Goal: Task Accomplishment & Management: Complete application form

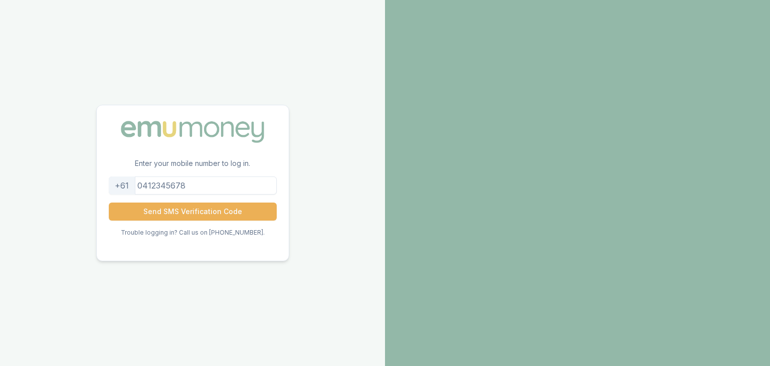
click at [210, 189] on input "tel" at bounding box center [193, 186] width 168 height 18
type input "0414629141"
click at [109, 203] on button "Send SMS Verification Code" at bounding box center [193, 212] width 168 height 18
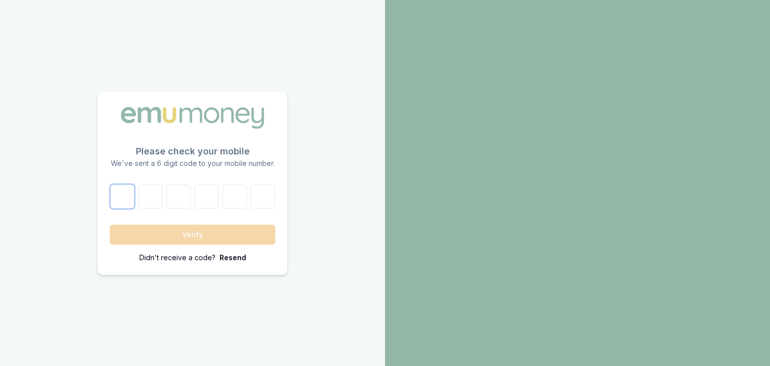
click at [120, 199] on input "number" at bounding box center [122, 197] width 24 height 24
type input "4"
type input "3"
type input "5"
type input "0"
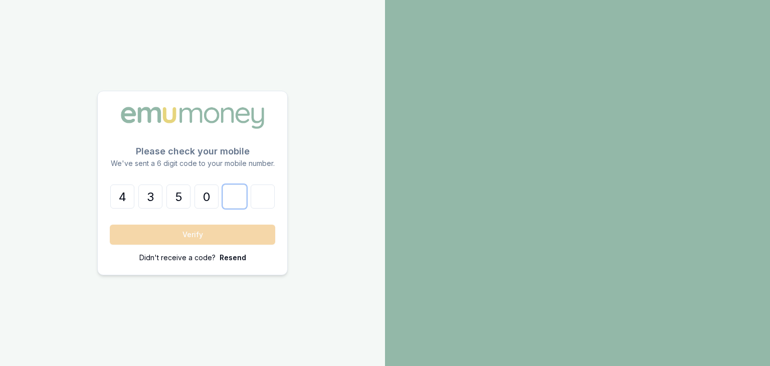
type input "8"
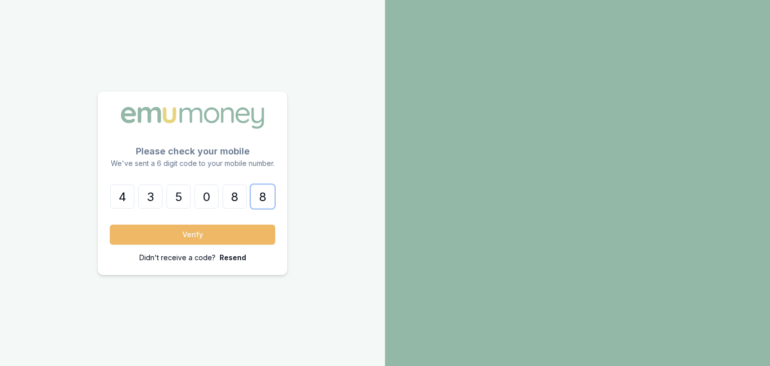
type input "8"
click at [215, 237] on button "Verify" at bounding box center [192, 235] width 165 height 20
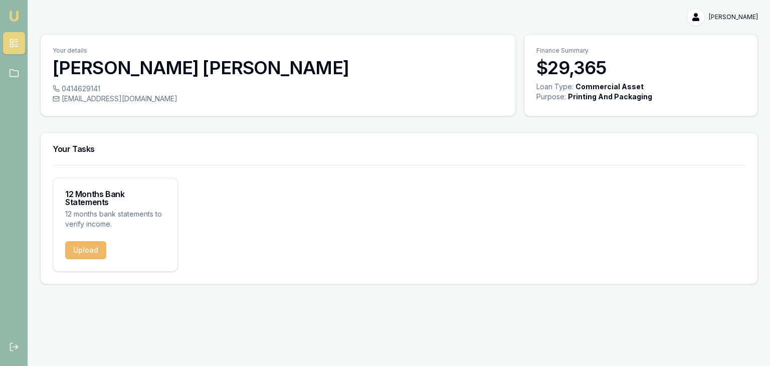
click at [86, 250] on button "Upload" at bounding box center [85, 250] width 41 height 18
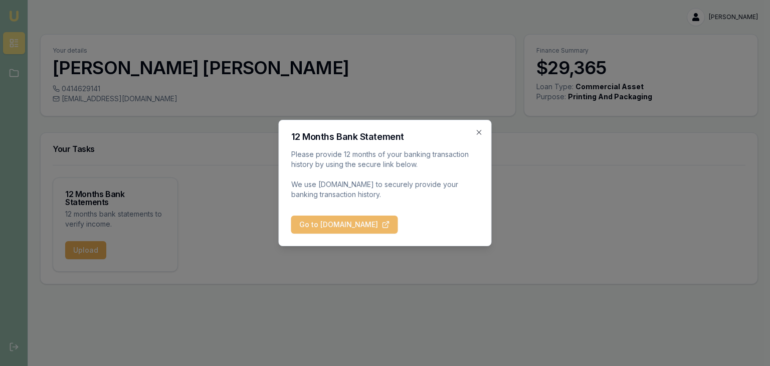
click at [398, 229] on button "Go to [DOMAIN_NAME]" at bounding box center [344, 225] width 107 height 18
